Goal: Use online tool/utility

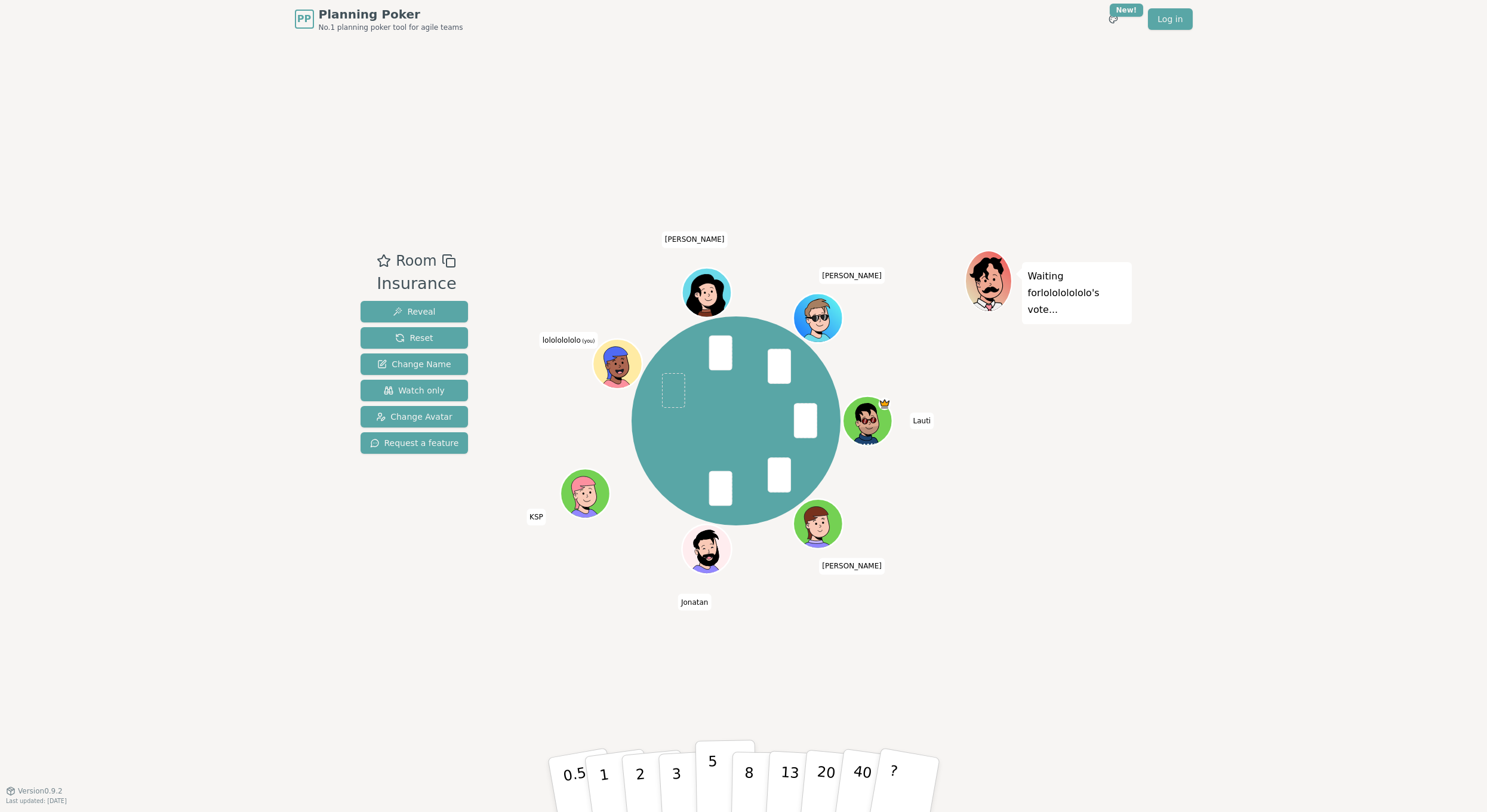
click at [707, 786] on button "5" at bounding box center [726, 785] width 61 height 91
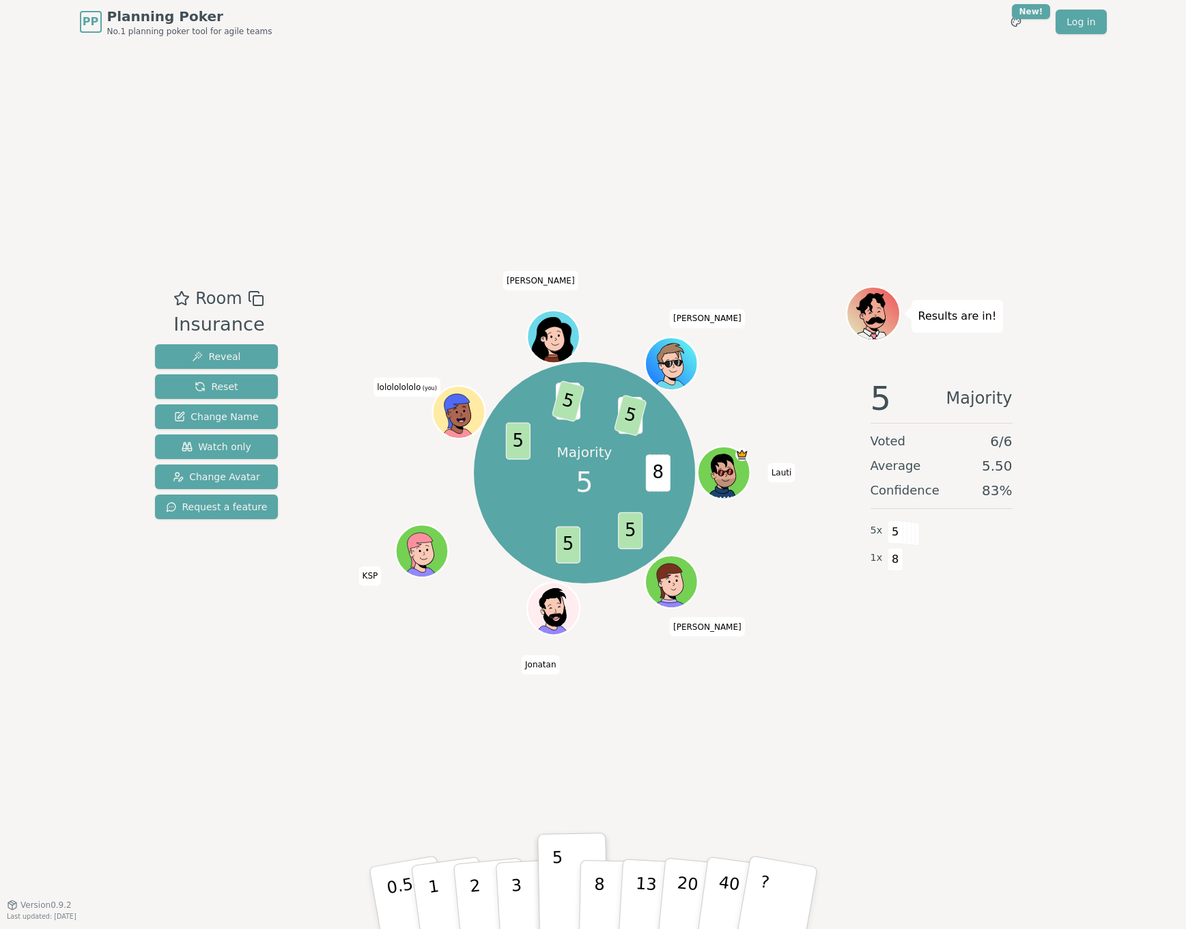
click at [613, 767] on div "Room Insurance Reveal Reset Change Name Watch only Change Avatar Request a feat…" at bounding box center [594, 474] width 888 height 860
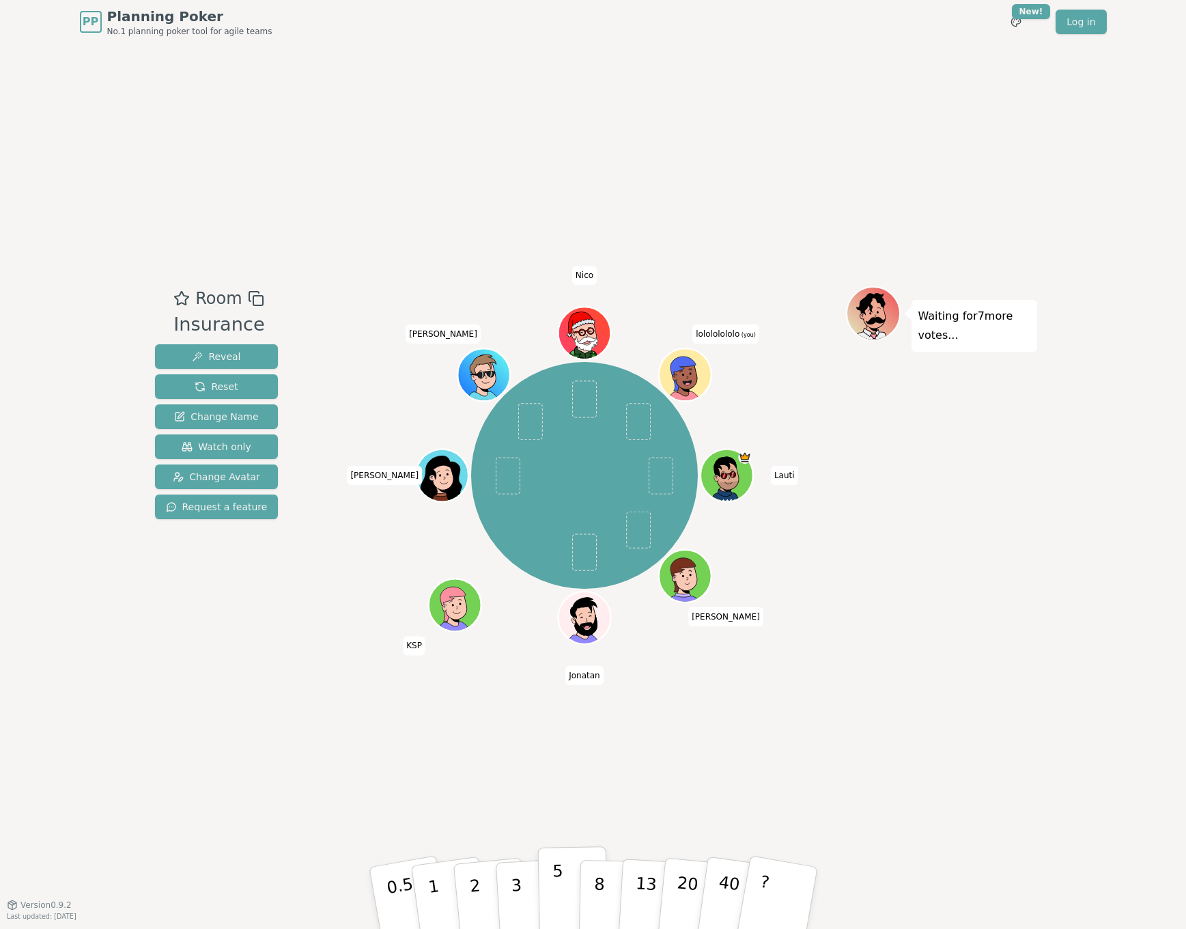
click at [556, 894] on p "5" at bounding box center [558, 898] width 12 height 74
drag, startPoint x: 560, startPoint y: 876, endPoint x: 7, endPoint y: 762, distance: 564.7
click at [480, 743] on div "Room Insurance Reveal Reset Change Name Watch only Change Avatar Request a feat…" at bounding box center [594, 474] width 888 height 860
click at [546, 884] on button "5" at bounding box center [572, 898] width 70 height 104
